Goal: Transaction & Acquisition: Obtain resource

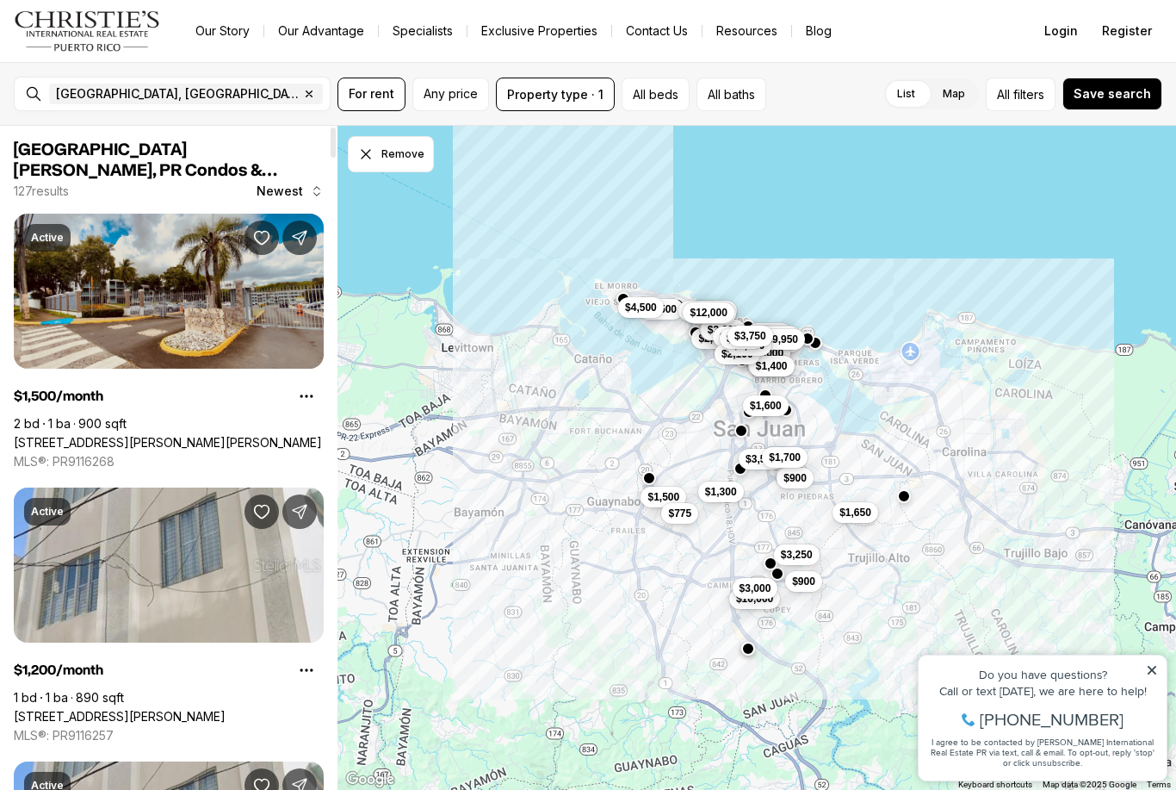
click at [70, 435] on link "[STREET_ADDRESS][PERSON_NAME][PERSON_NAME]" at bounding box center [168, 442] width 308 height 15
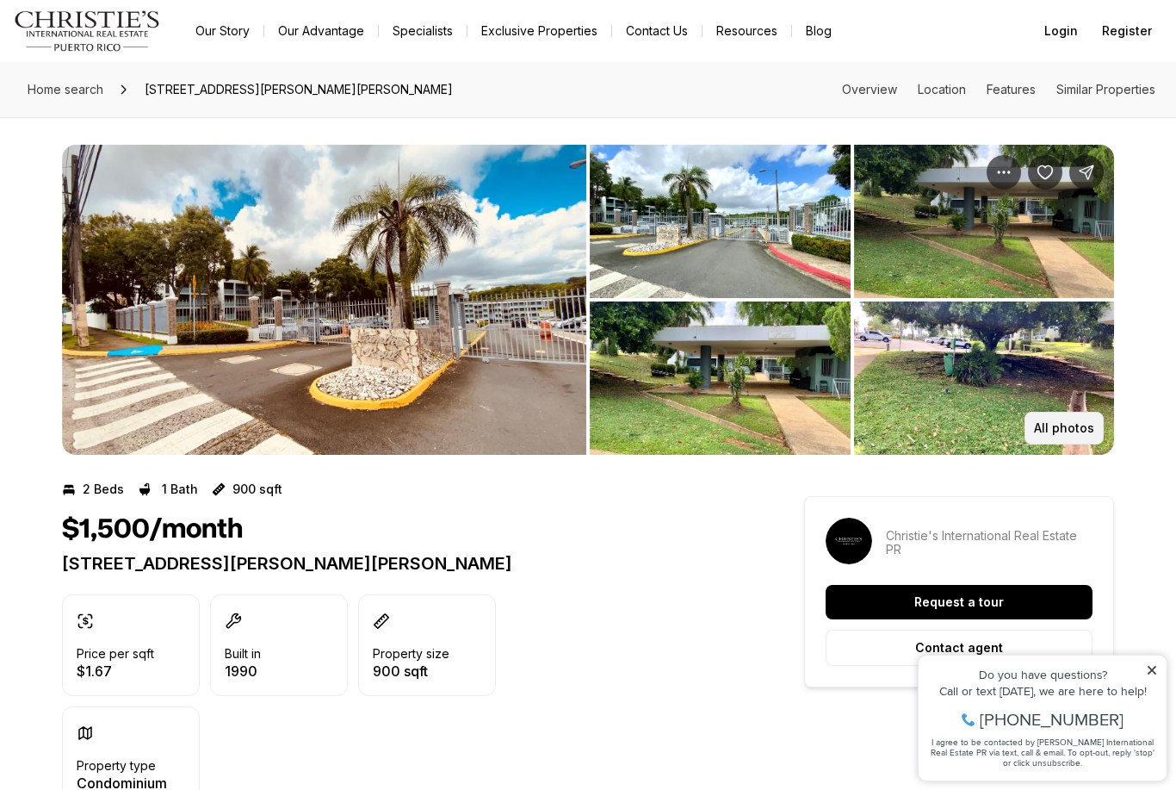
click at [1082, 441] on button "All photos" at bounding box center [1064, 428] width 79 height 33
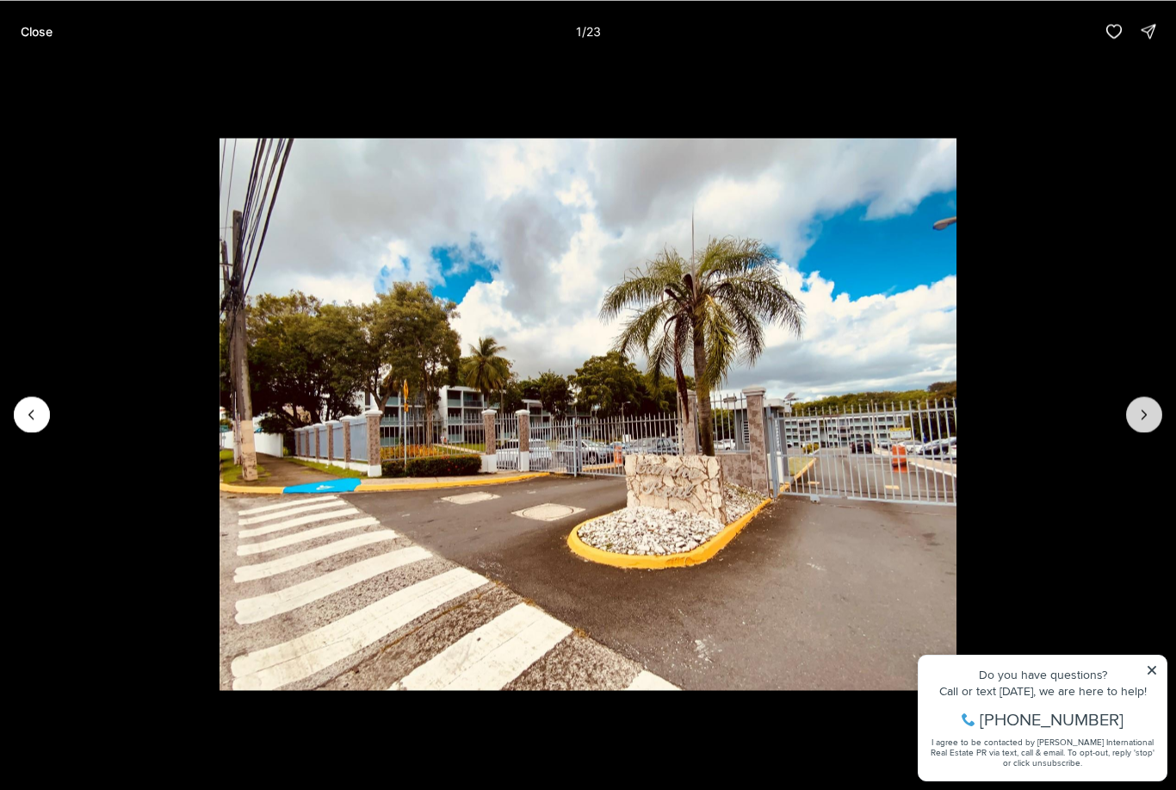
click at [1144, 412] on icon "Next slide" at bounding box center [1144, 414] width 17 height 17
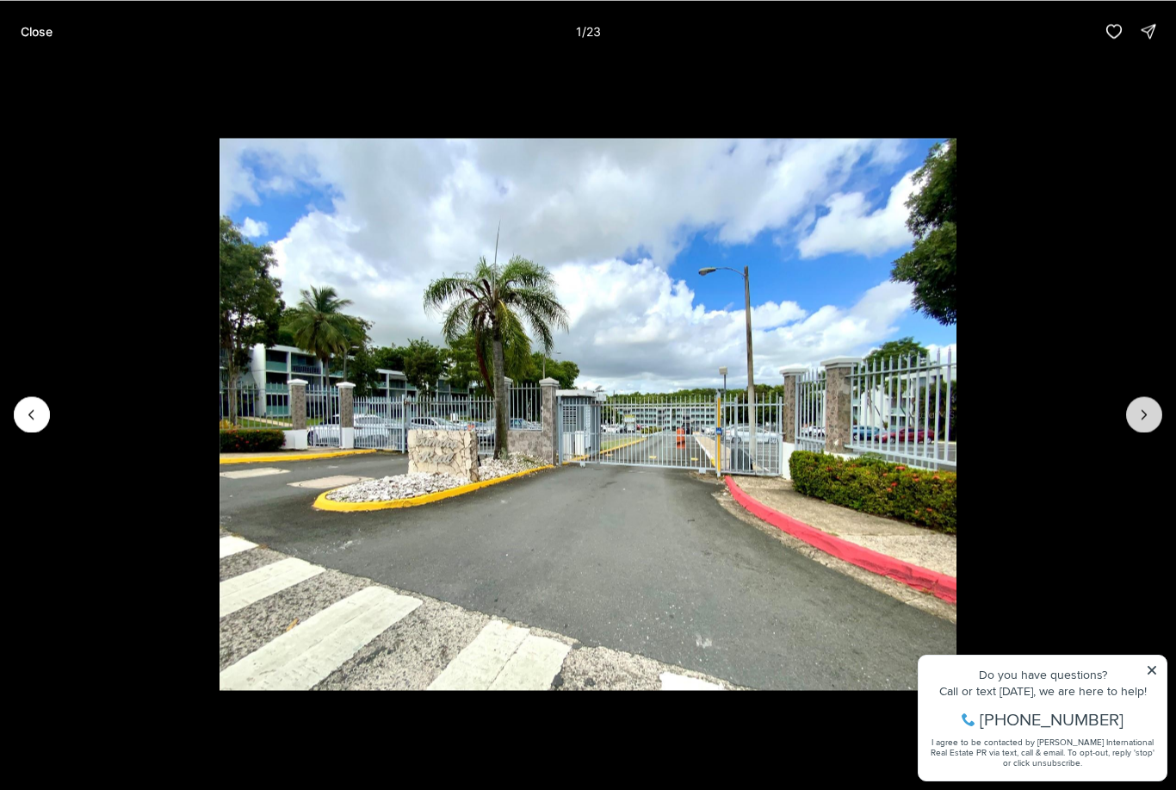
click at [1143, 409] on icon "Next slide" at bounding box center [1144, 414] width 17 height 17
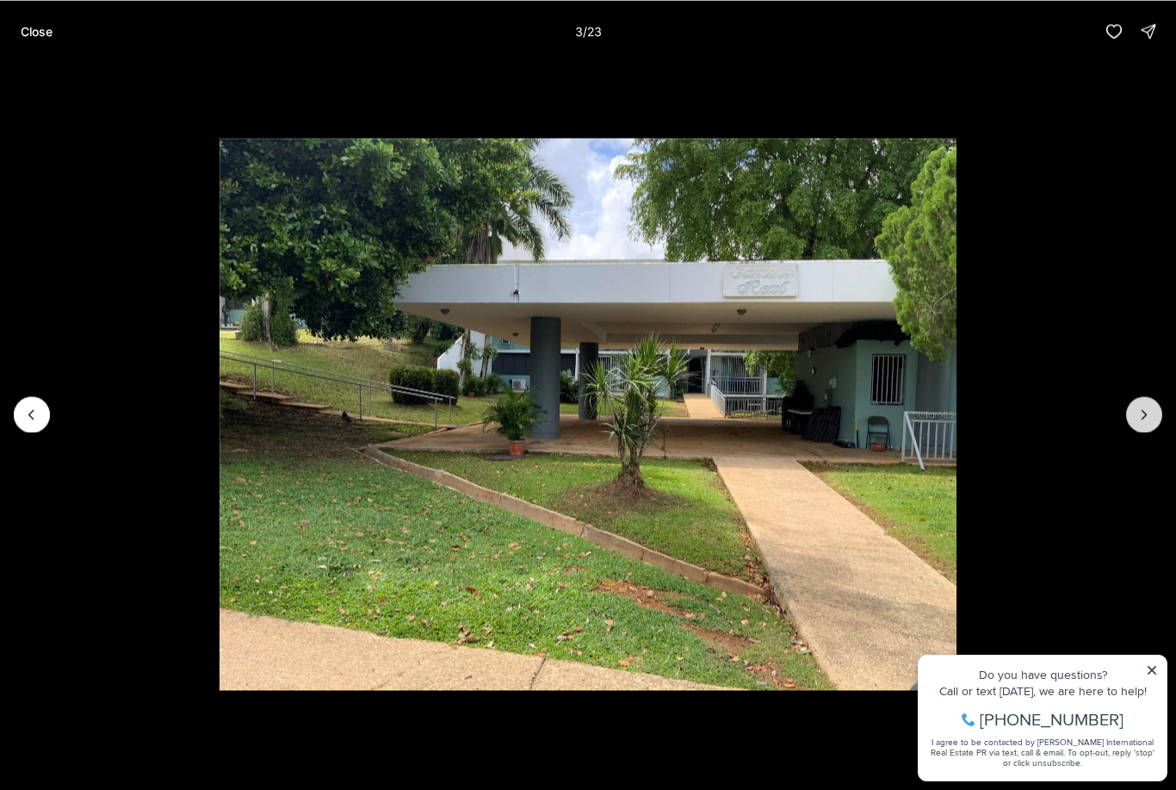
click at [1149, 410] on icon "Next slide" at bounding box center [1144, 414] width 17 height 17
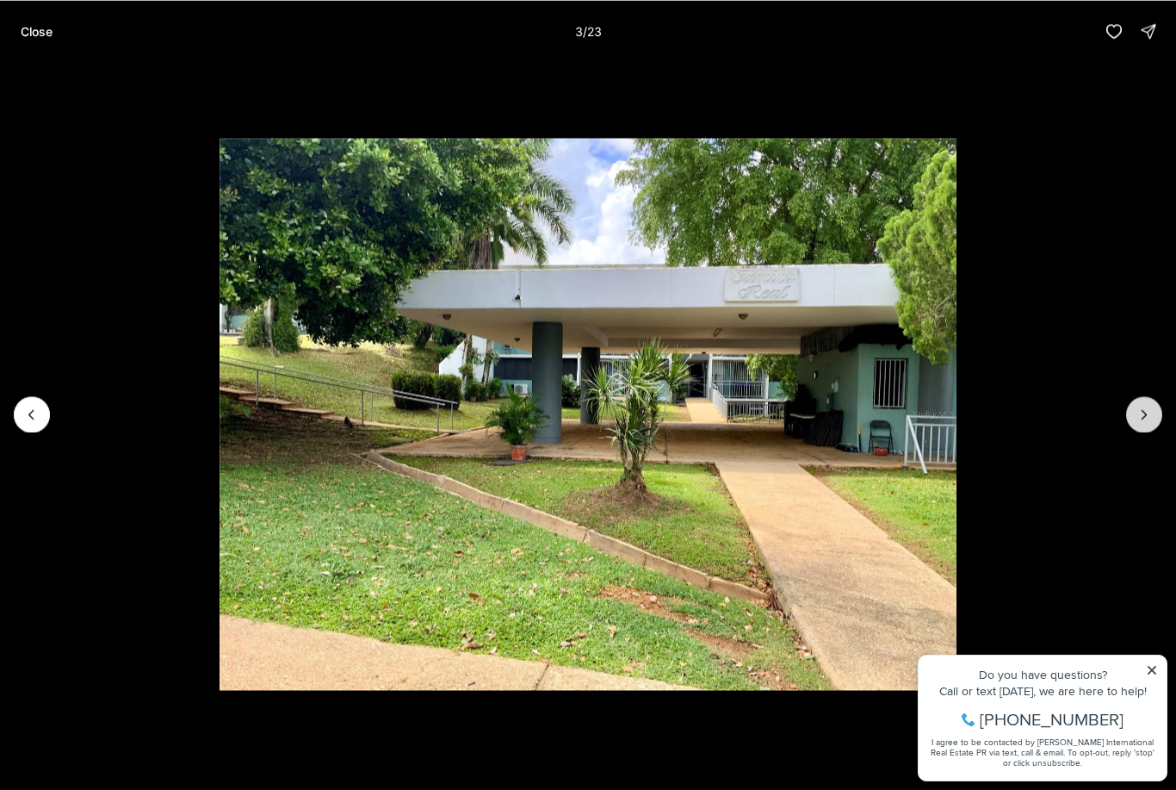
click at [1145, 410] on icon "Next slide" at bounding box center [1144, 414] width 17 height 17
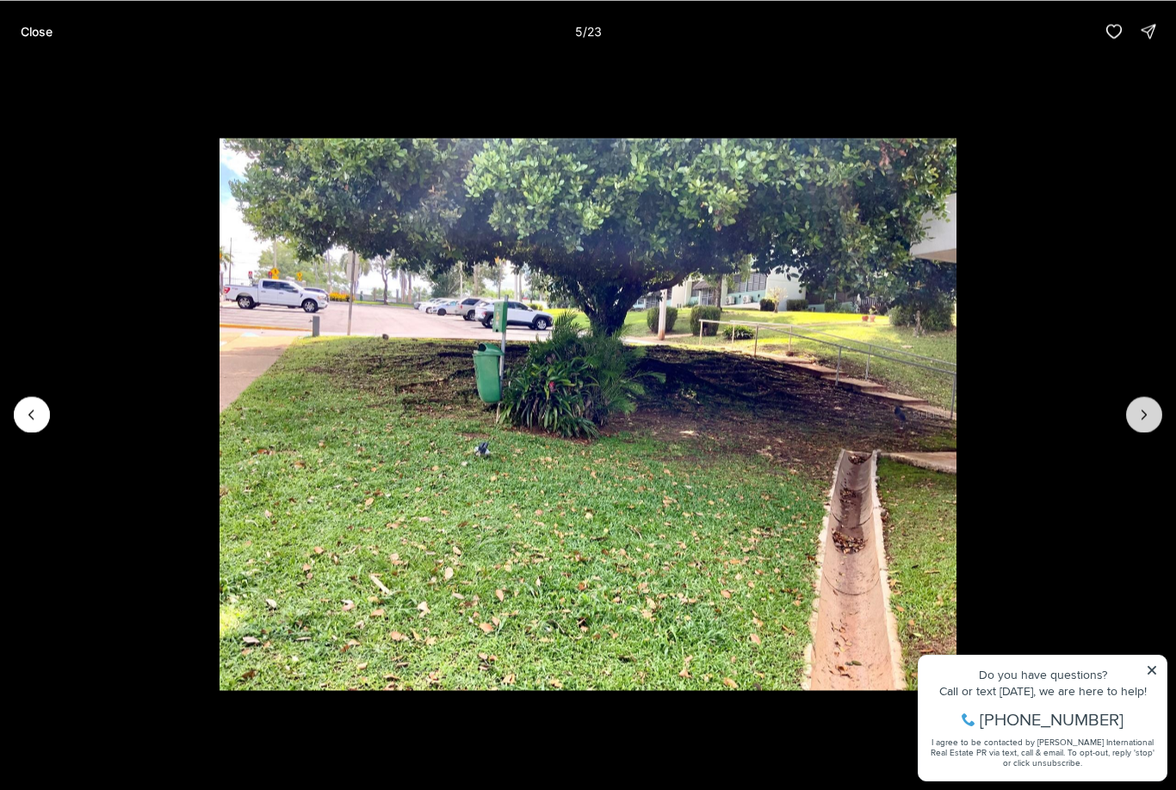
click at [1145, 417] on icon "Next slide" at bounding box center [1144, 414] width 17 height 17
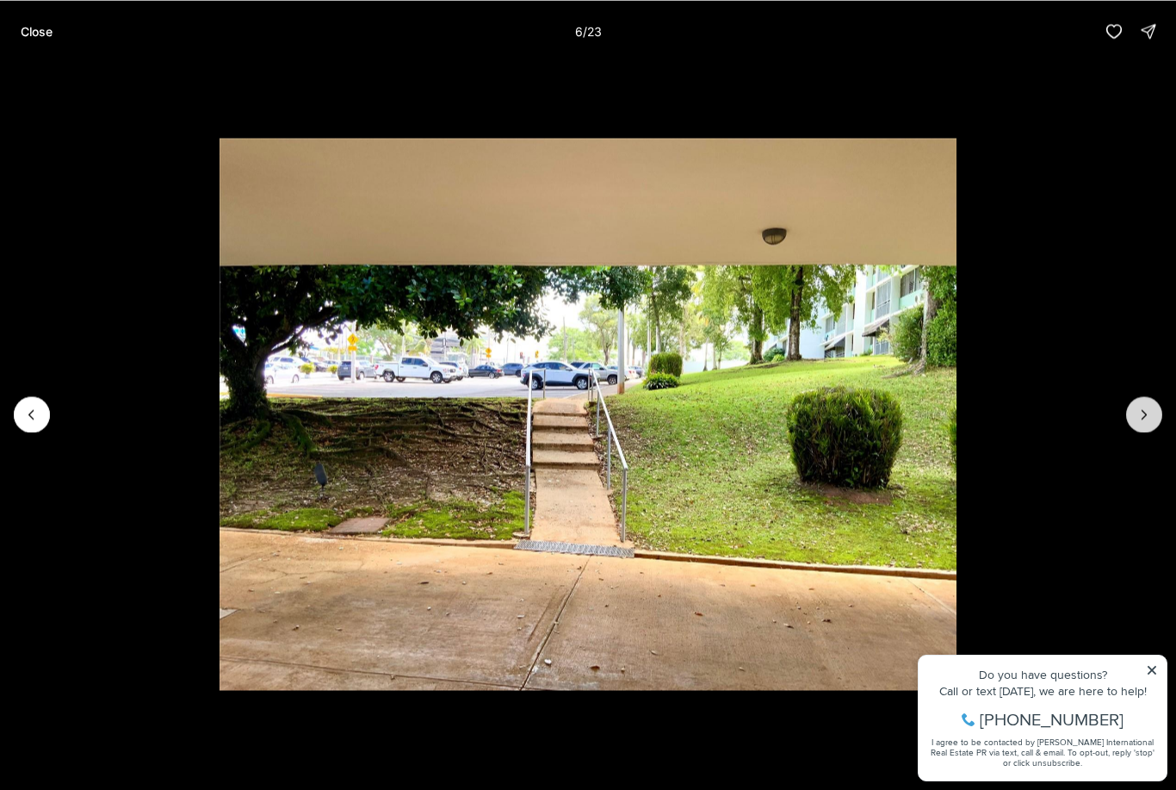
click at [1143, 418] on icon "Next slide" at bounding box center [1145, 414] width 4 height 9
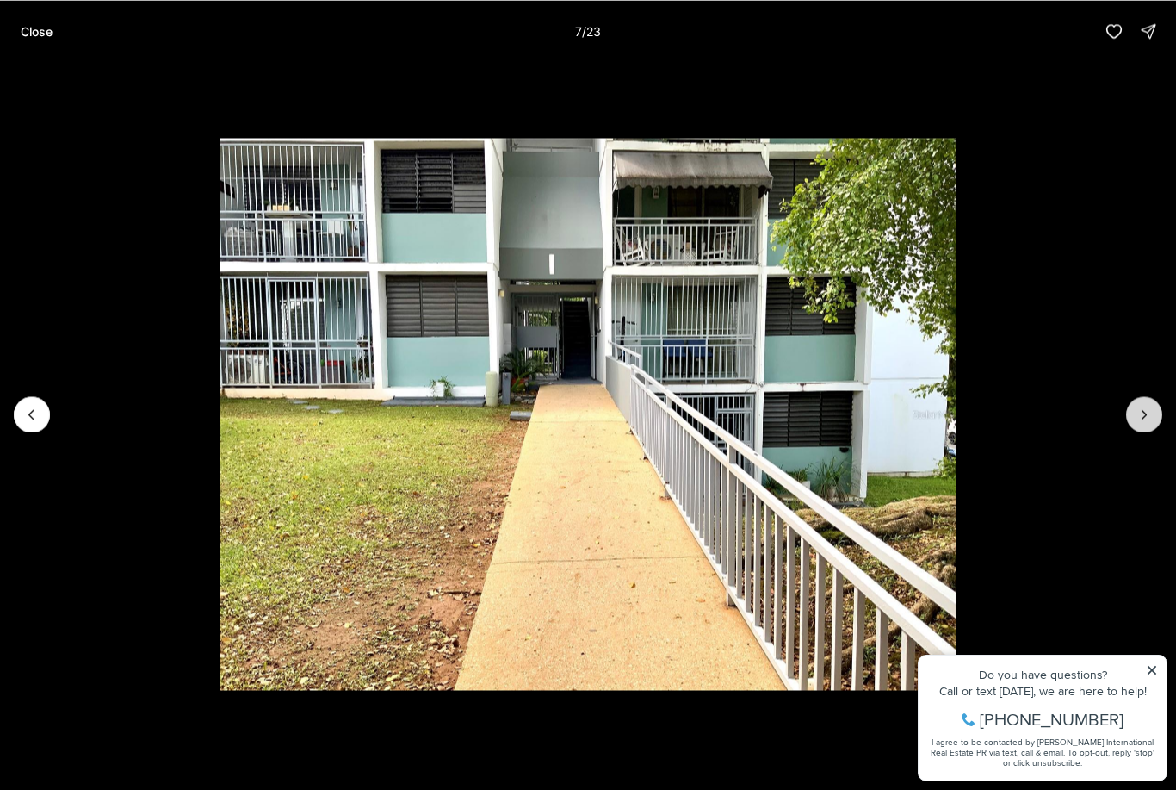
click at [1143, 415] on icon "Next slide" at bounding box center [1144, 414] width 17 height 17
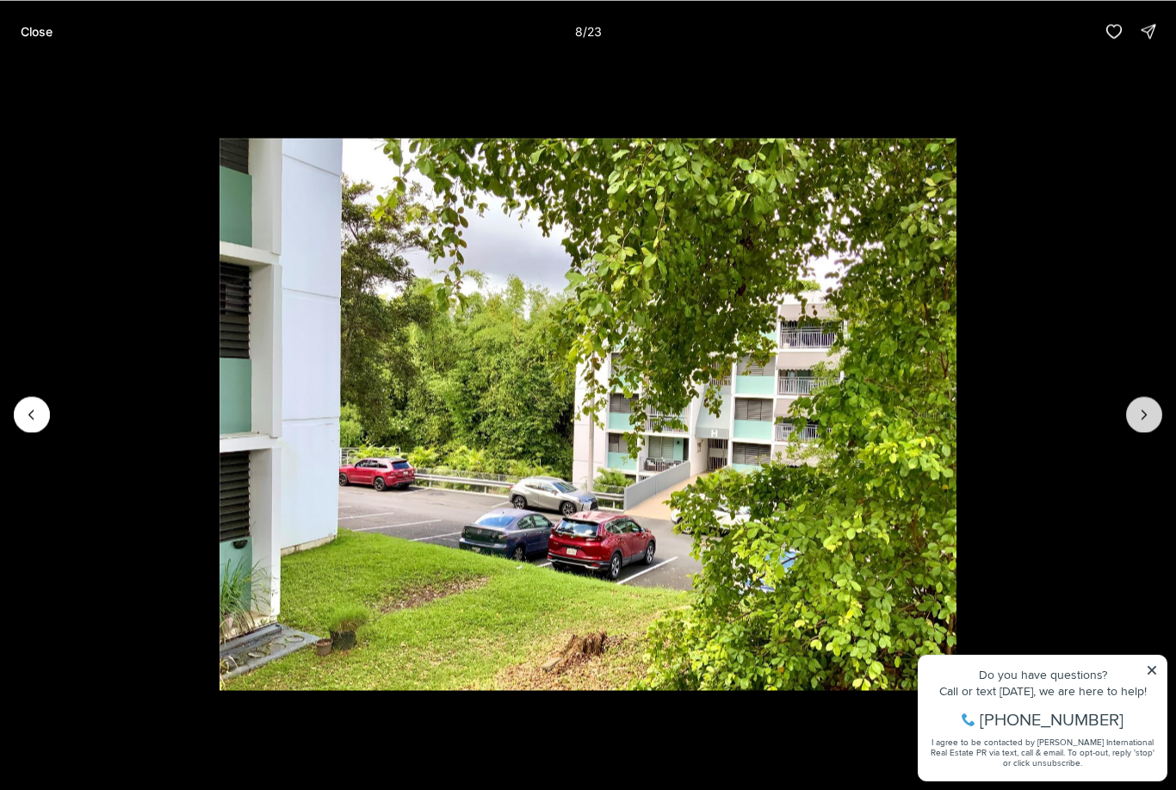
click at [1141, 418] on icon "Next slide" at bounding box center [1144, 414] width 17 height 17
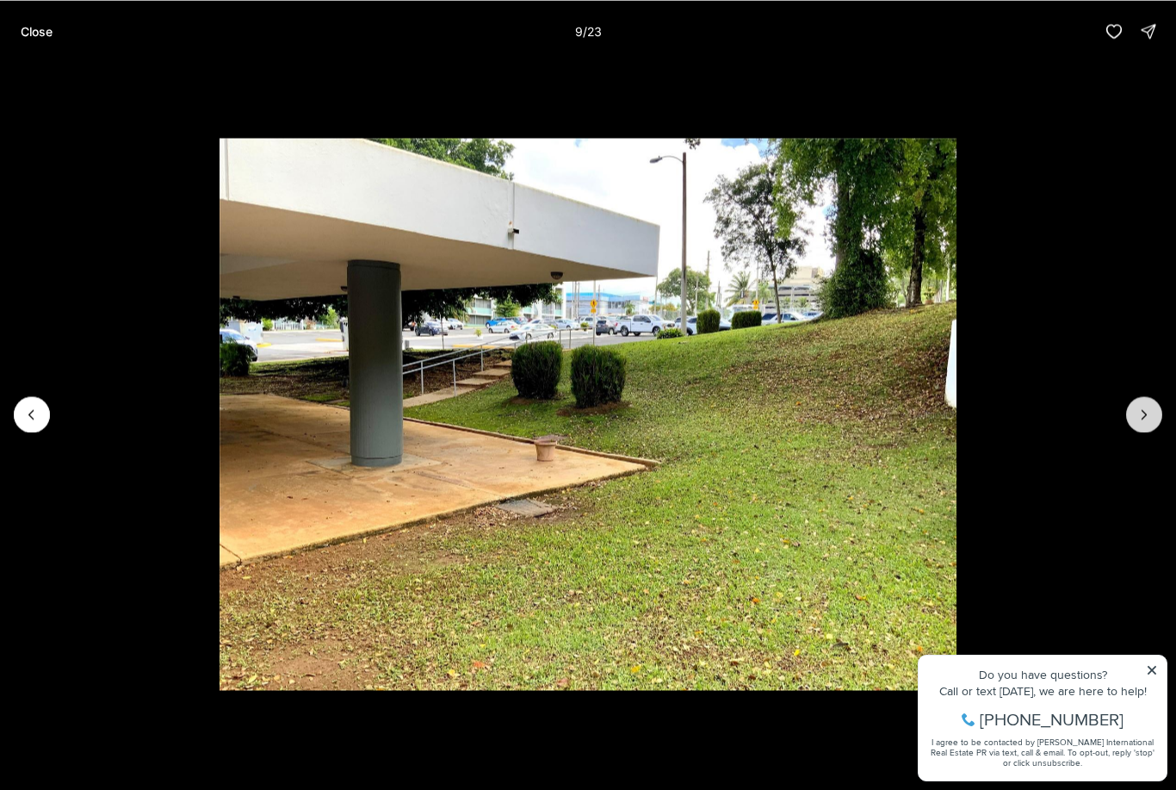
click at [1142, 418] on icon "Next slide" at bounding box center [1144, 414] width 17 height 17
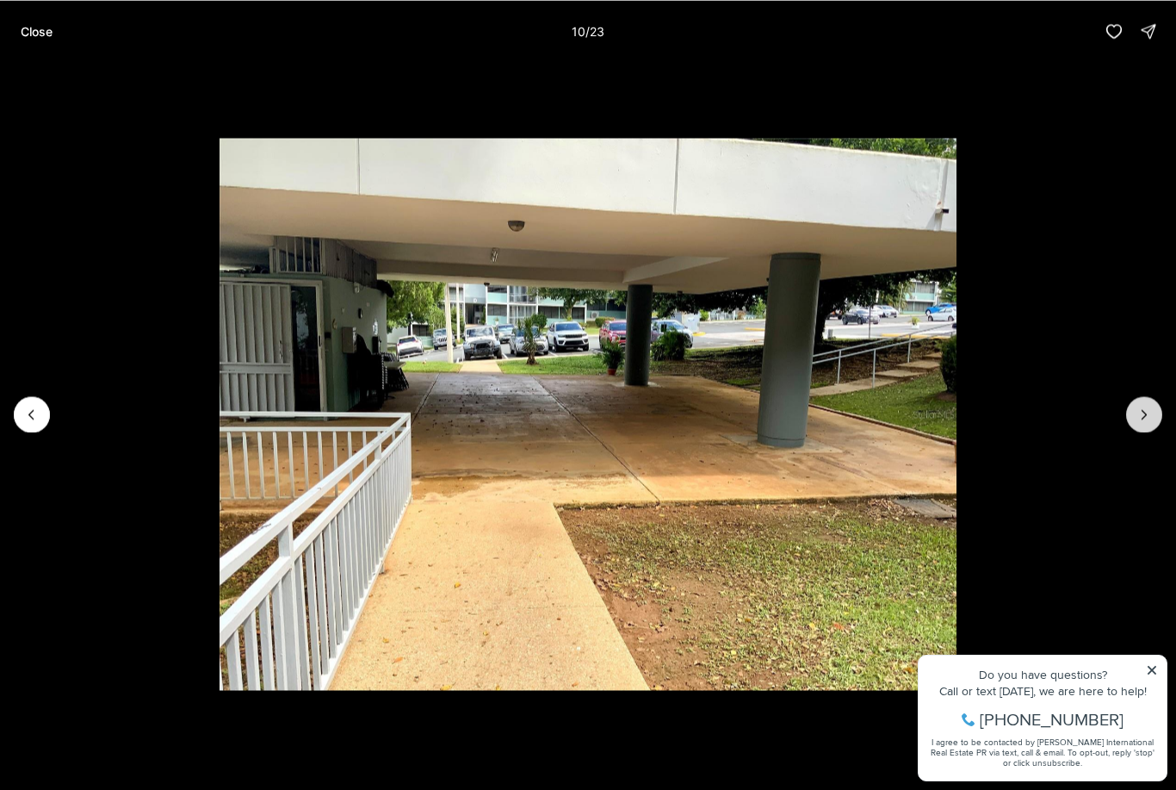
click at [1140, 421] on icon "Next slide" at bounding box center [1144, 414] width 17 height 17
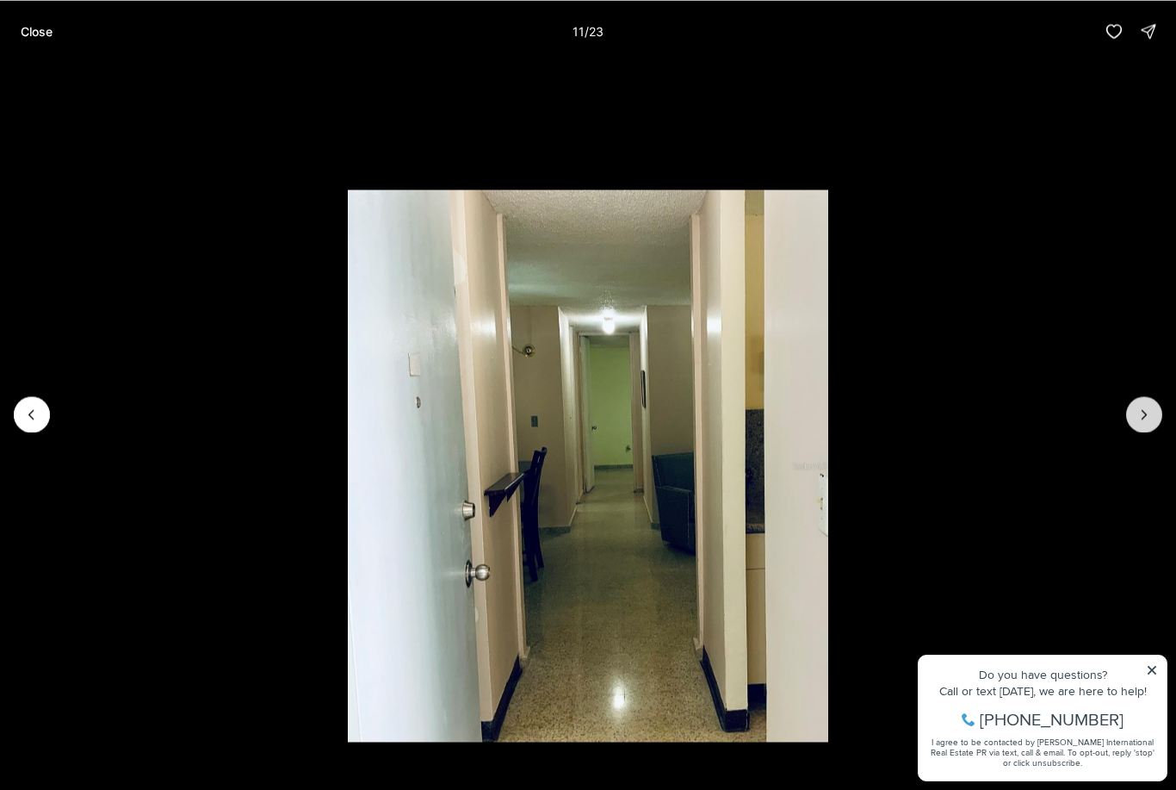
click at [1144, 422] on icon "Next slide" at bounding box center [1144, 414] width 17 height 17
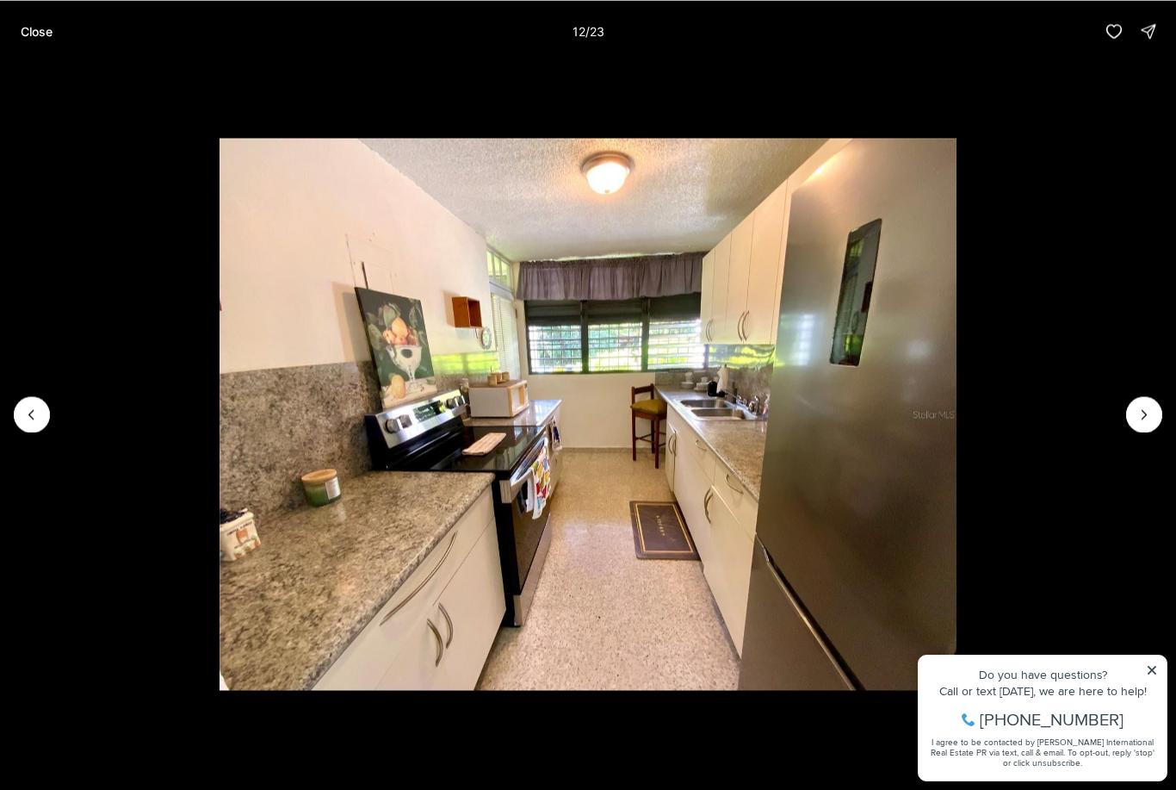
click at [51, 9] on div "Close 12 / 23" at bounding box center [588, 31] width 1176 height 62
click at [40, 35] on p "Close" at bounding box center [37, 31] width 32 height 14
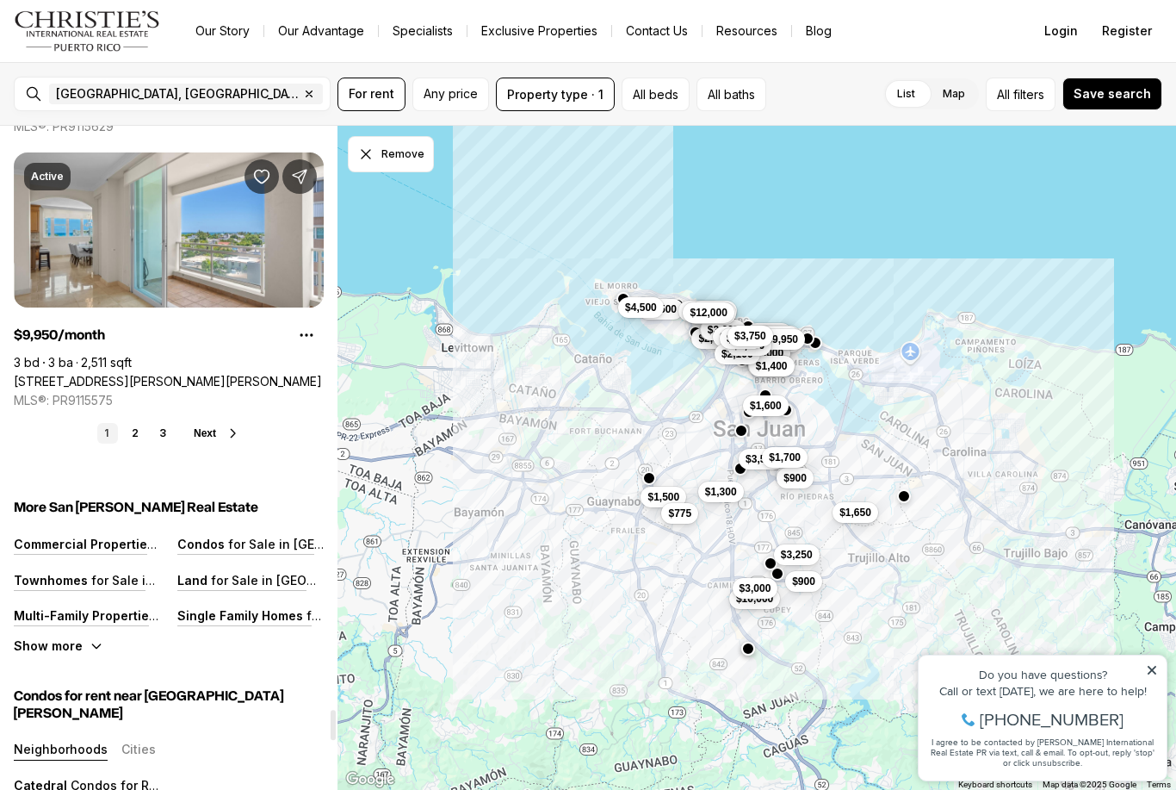
scroll to position [12953, 0]
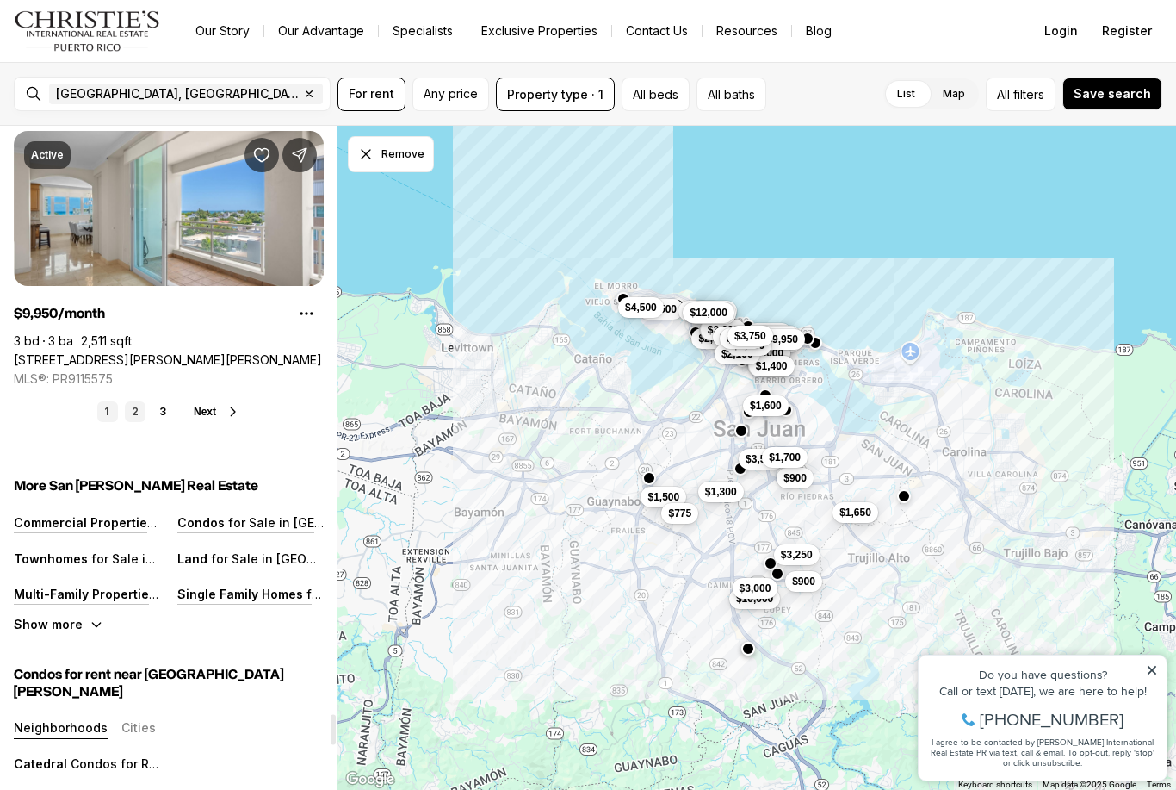
click at [138, 414] on link "2" at bounding box center [135, 411] width 21 height 21
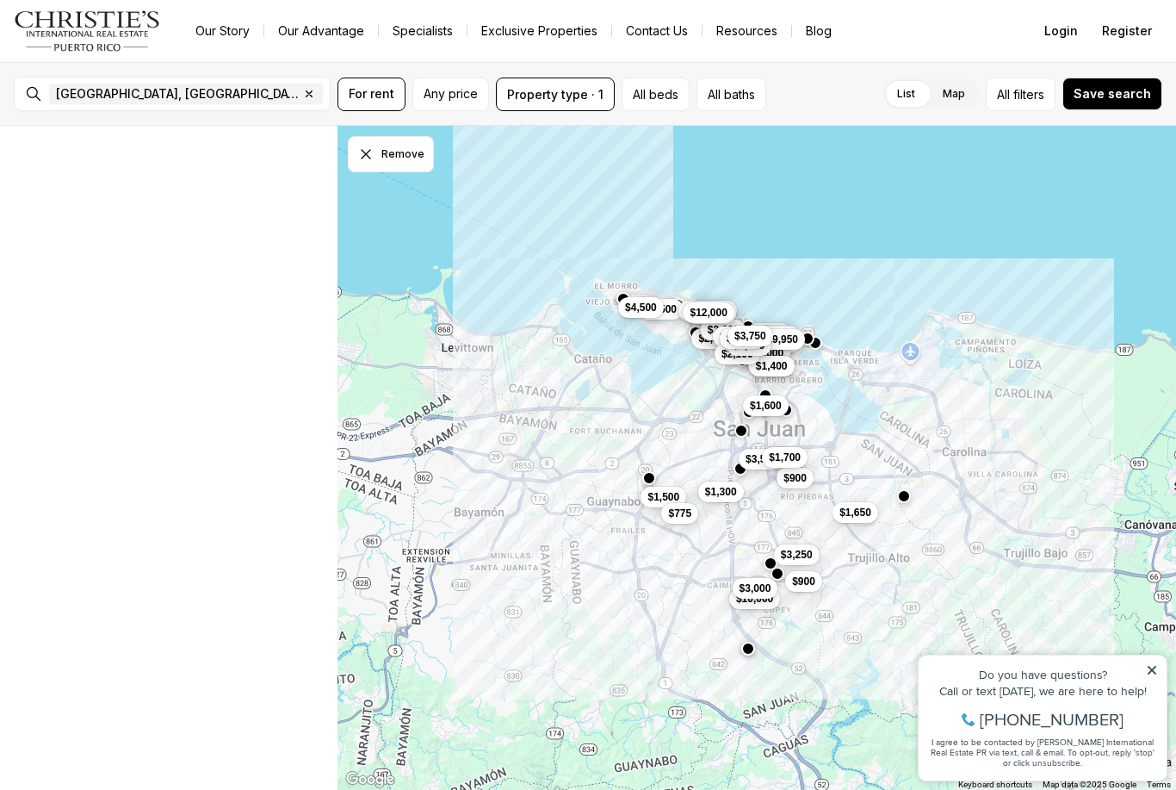
scroll to position [0, 0]
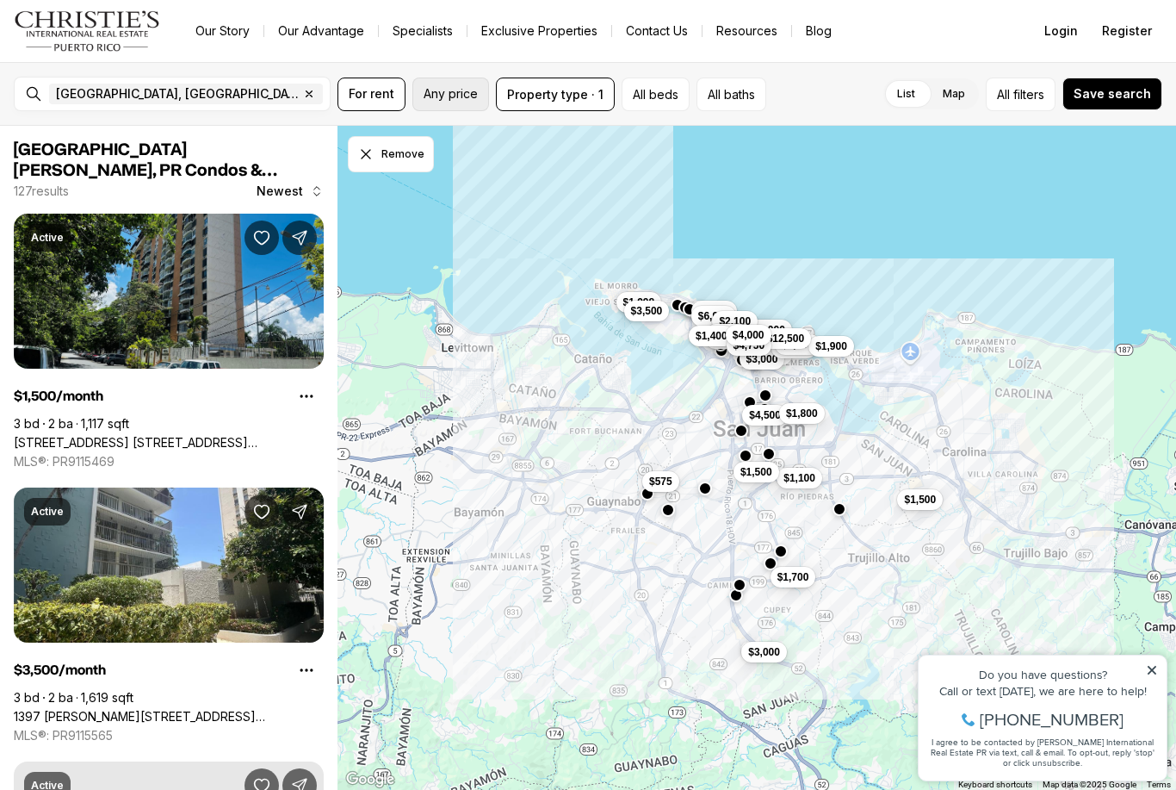
click at [459, 94] on span "Any price" at bounding box center [451, 94] width 54 height 14
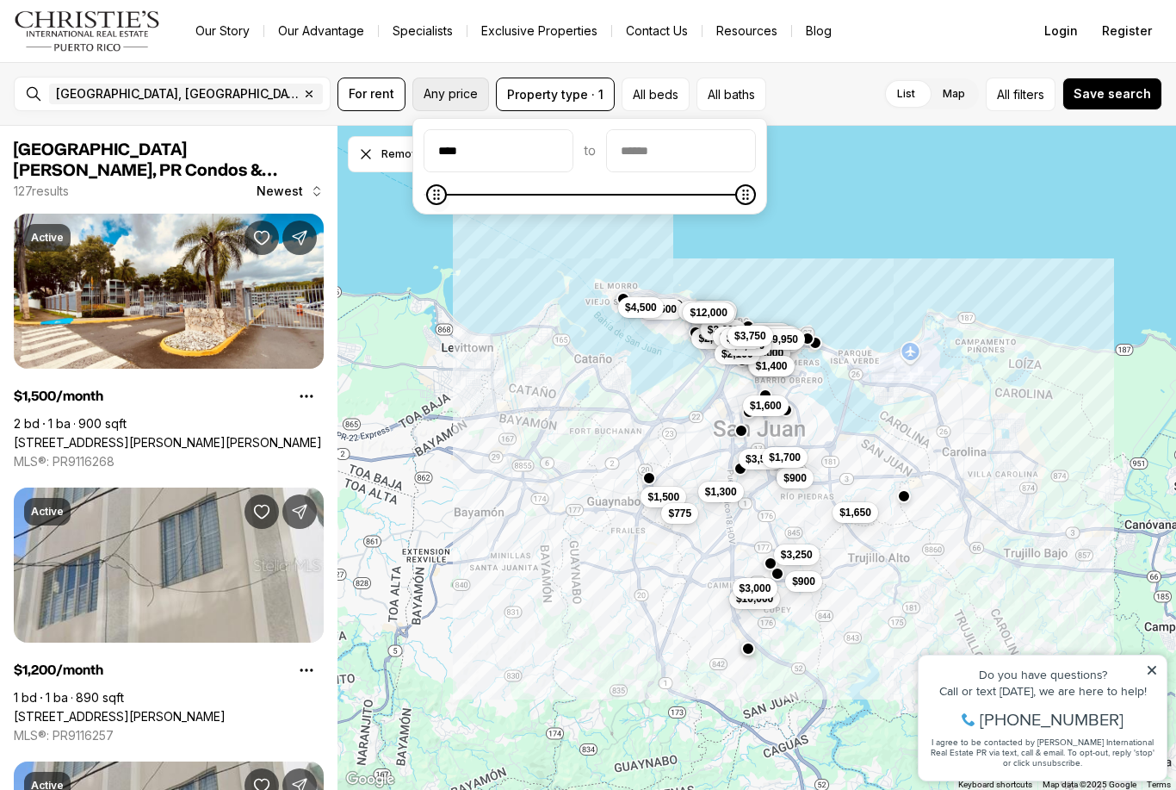
type input "****"
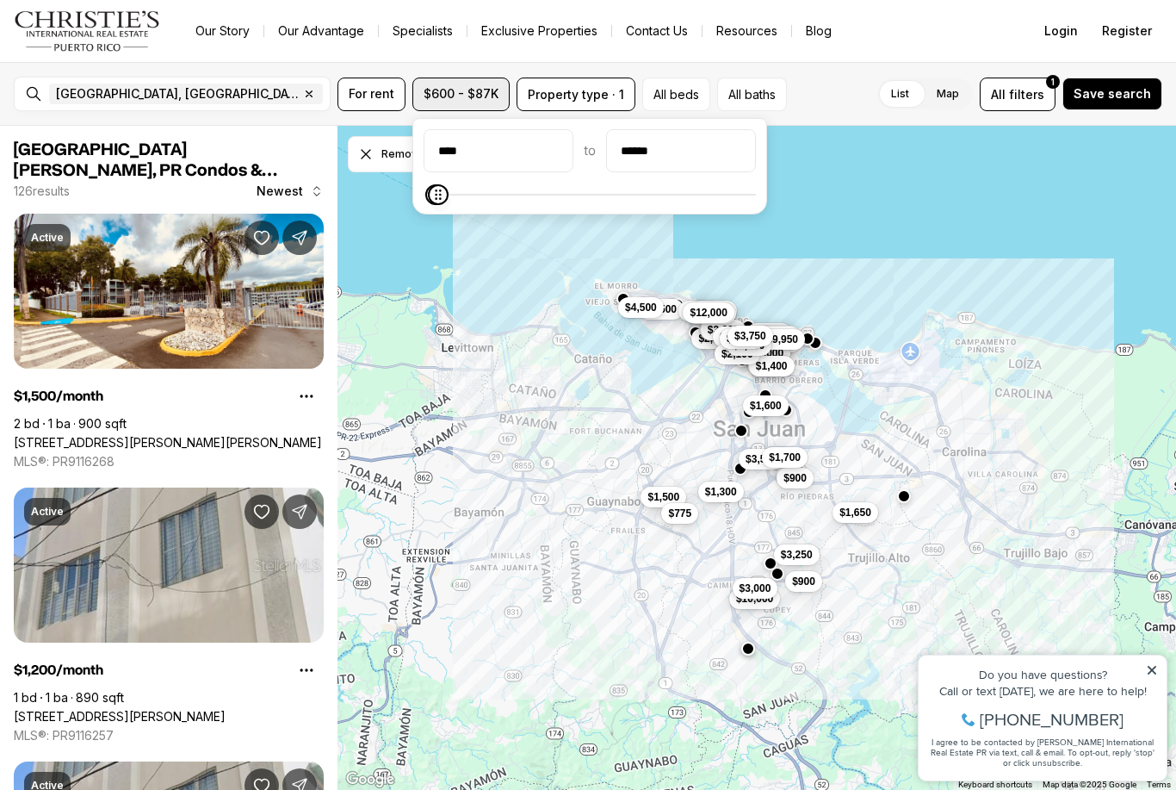
type input "******"
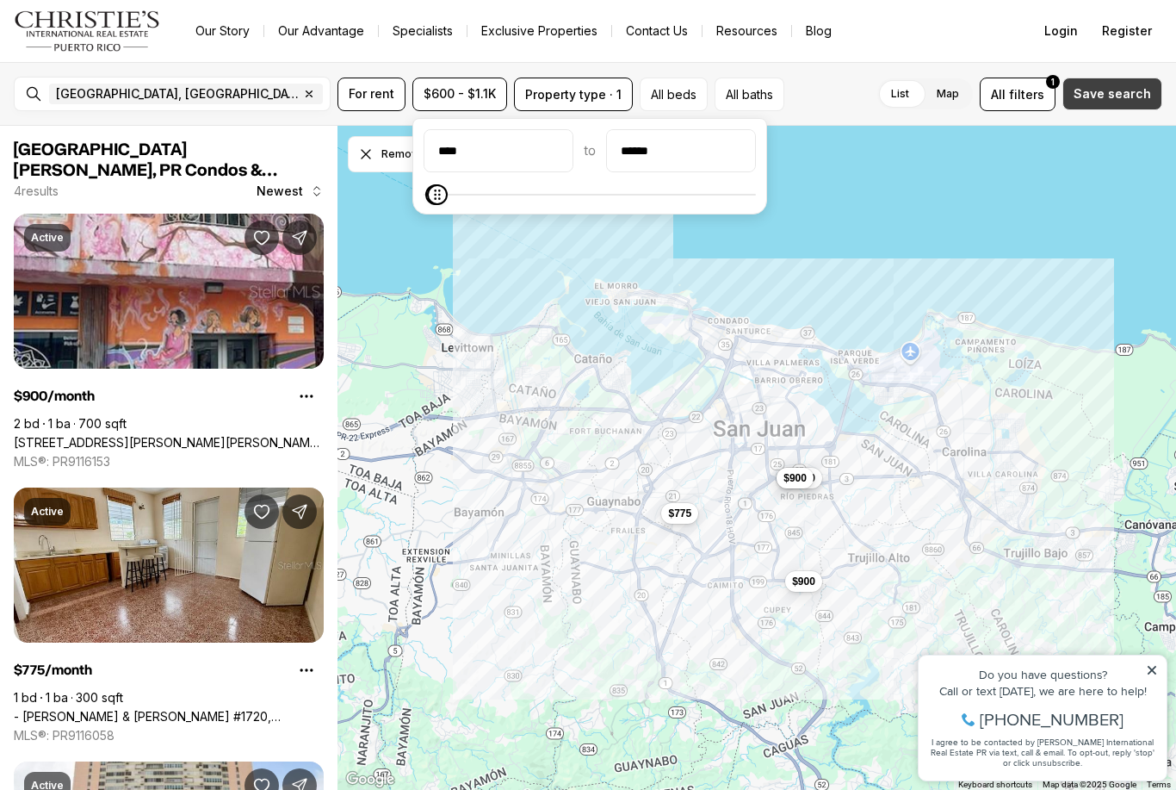
click at [1115, 90] on span "Save search" at bounding box center [1112, 94] width 77 height 14
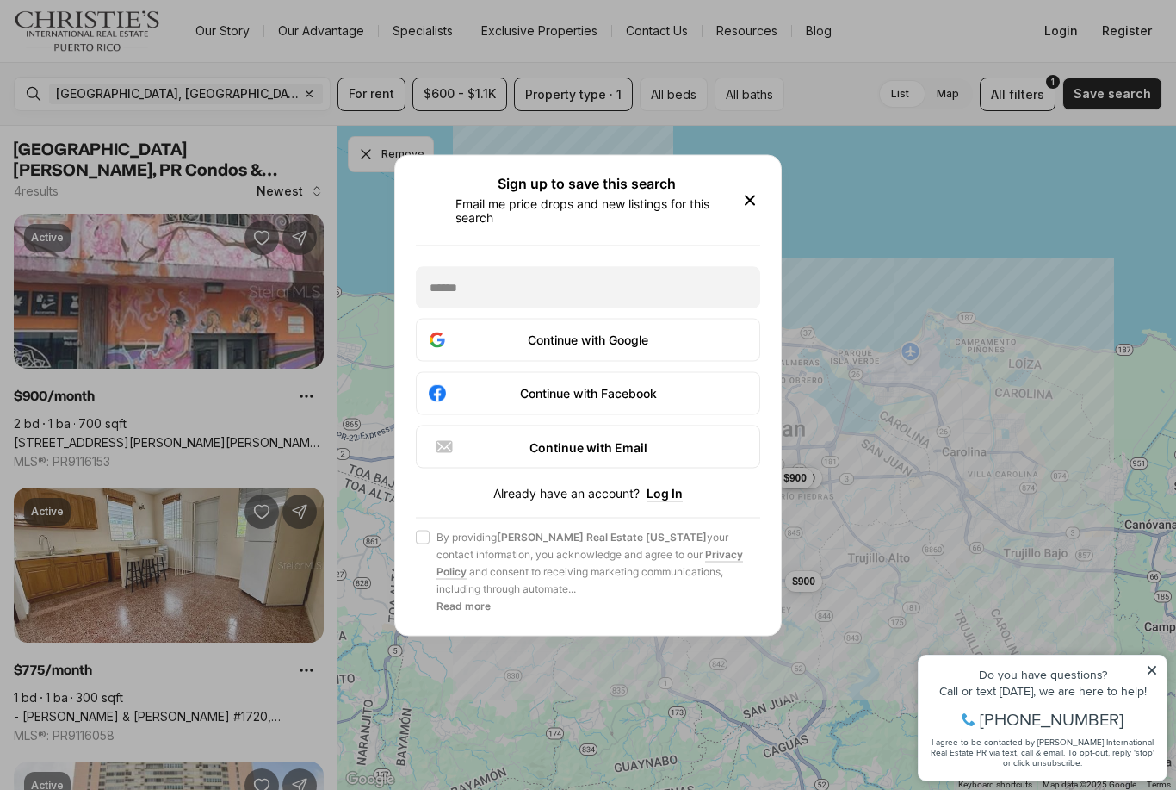
click at [753, 208] on icon "button" at bounding box center [750, 199] width 21 height 21
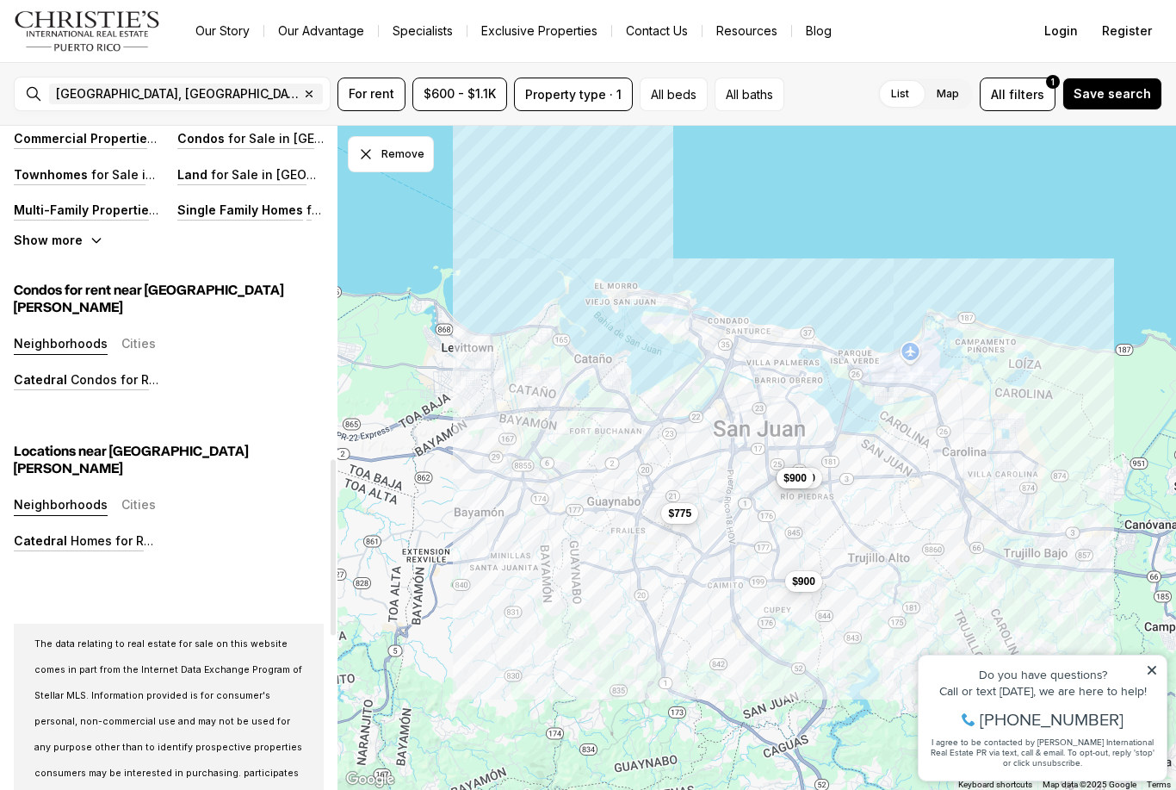
scroll to position [1254, 0]
